Goal: Navigation & Orientation: Find specific page/section

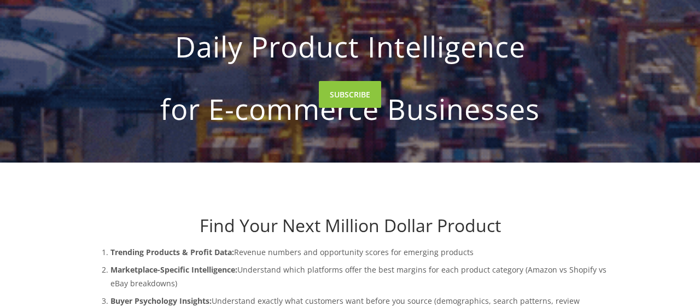
drag, startPoint x: 487, startPoint y: 19, endPoint x: 498, endPoint y: 45, distance: 29.0
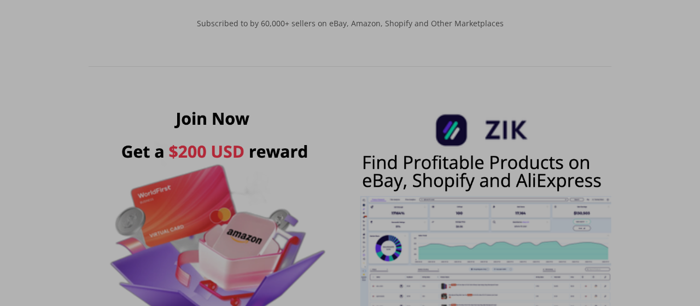
scroll to position [484, 0]
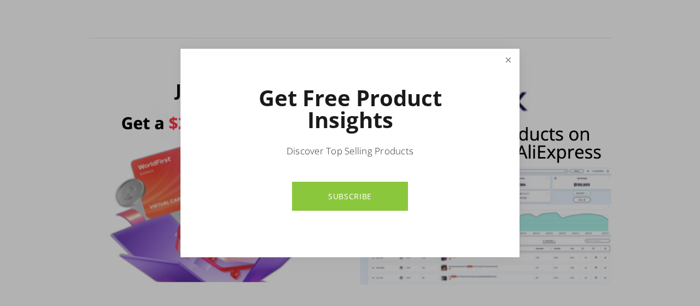
click at [510, 61] on link "Close" at bounding box center [508, 59] width 19 height 19
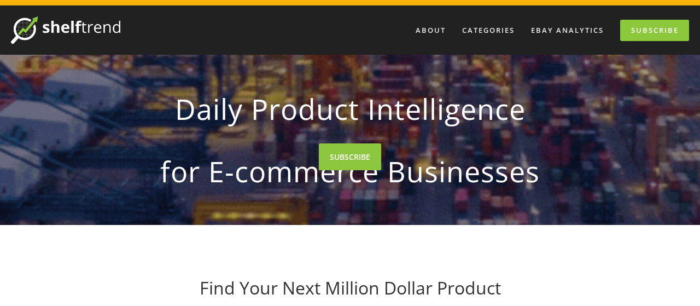
scroll to position [0, 0]
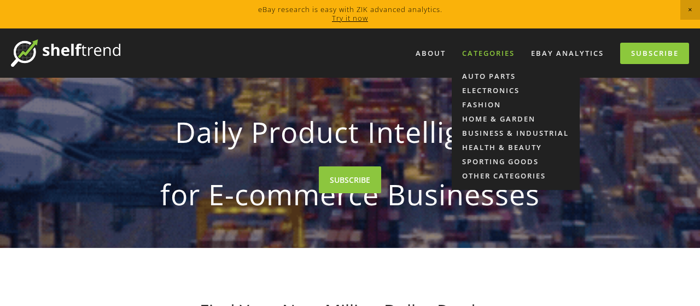
click at [492, 52] on div "Categories" at bounding box center [488, 53] width 67 height 18
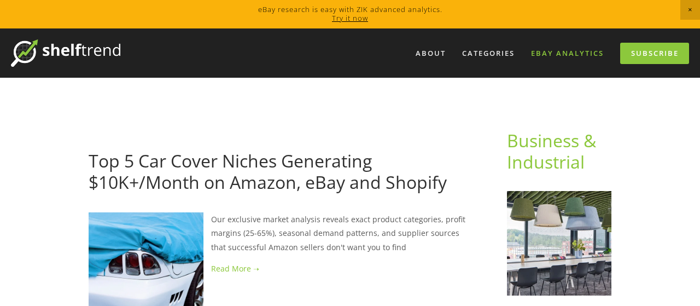
click at [574, 51] on link "eBay Analytics" at bounding box center [567, 53] width 87 height 18
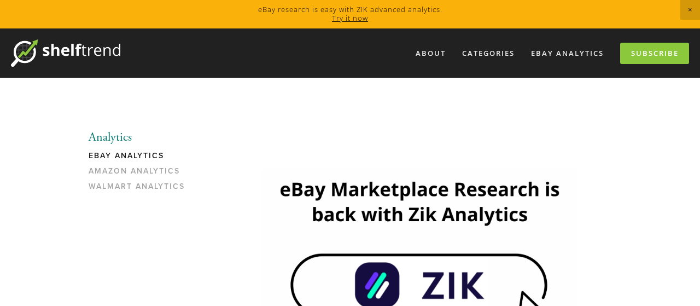
click at [408, 282] on img at bounding box center [420, 256] width 316 height 178
